Goal: Obtain resource: Download file/media

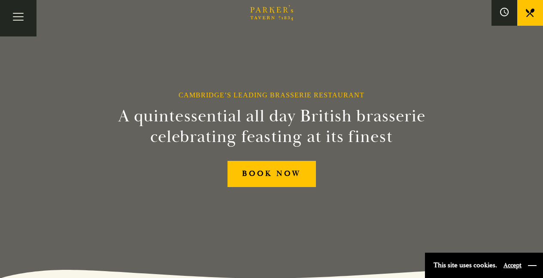
click at [532, 264] on button "button" at bounding box center [532, 265] width 9 height 9
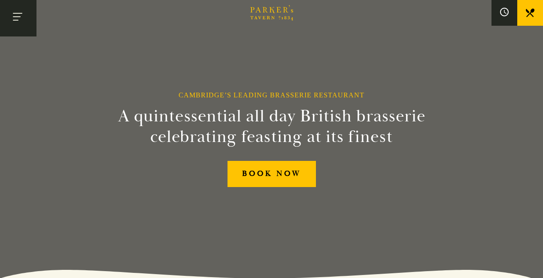
click at [14, 12] on button "Toggle navigation" at bounding box center [18, 18] width 36 height 36
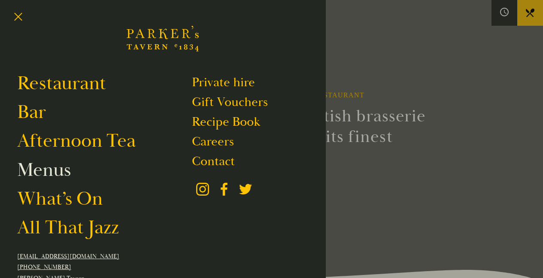
click at [39, 171] on link "Menus" at bounding box center [44, 170] width 54 height 24
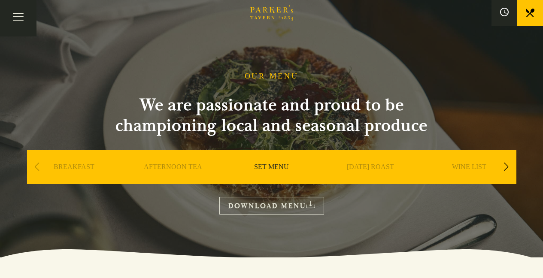
click at [252, 201] on link "DOWNLOAD MENU" at bounding box center [271, 206] width 105 height 18
click at [263, 203] on link "DOWNLOAD MENU" at bounding box center [271, 206] width 105 height 18
click at [270, 75] on h1 "OUR MENU" at bounding box center [272, 76] width 54 height 9
click at [18, 14] on button "Toggle navigation" at bounding box center [18, 18] width 36 height 36
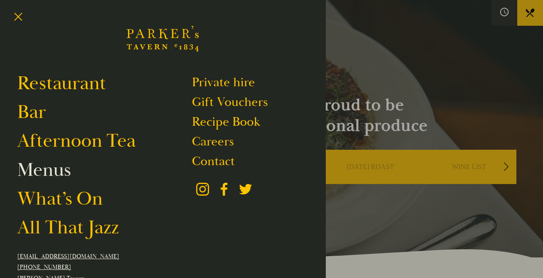
click at [43, 172] on link "Menus" at bounding box center [44, 170] width 54 height 24
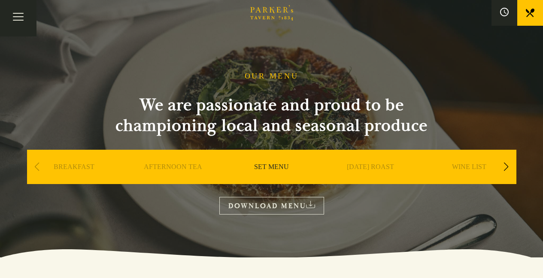
click at [507, 163] on div "Next slide" at bounding box center [506, 166] width 12 height 19
click at [470, 163] on link "A LA CARTE" at bounding box center [469, 180] width 40 height 34
